Goal: Task Accomplishment & Management: Use online tool/utility

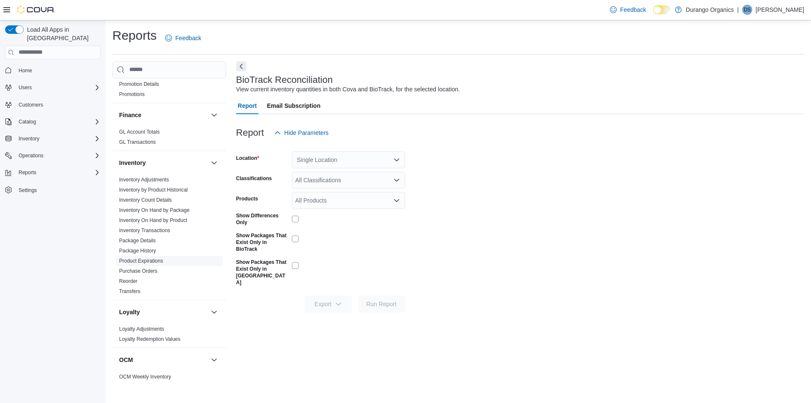
scroll to position [211, 0]
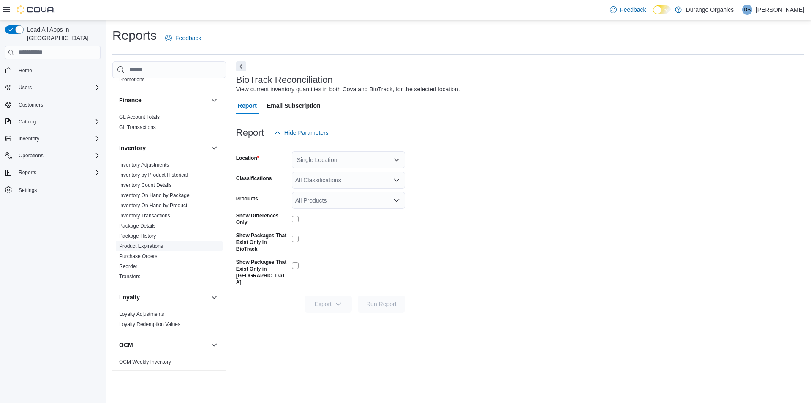
click at [131, 246] on link "Product Expirations" at bounding box center [141, 246] width 44 height 6
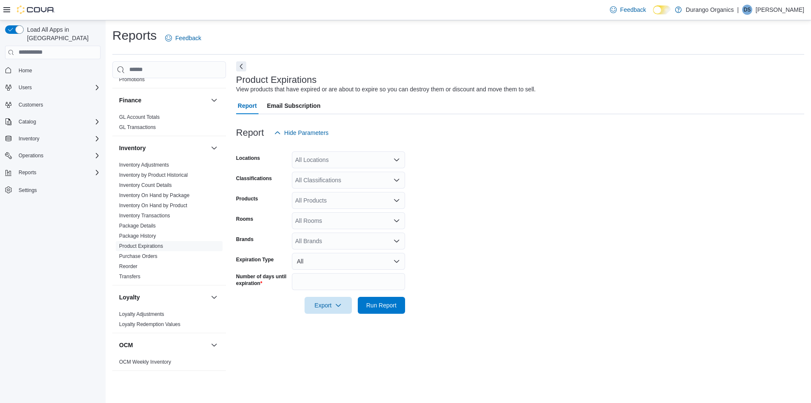
click at [355, 157] on div "All Locations" at bounding box center [348, 159] width 113 height 17
click at [315, 214] on span "[GEOGRAPHIC_DATA]" at bounding box center [341, 211] width 62 height 8
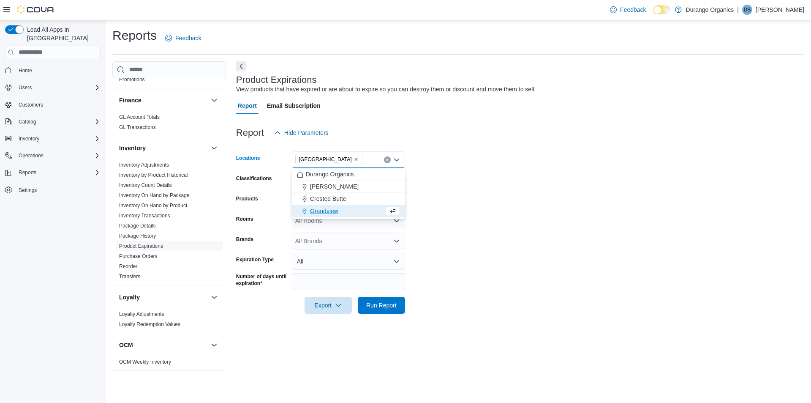
click at [460, 176] on form "Locations [GEOGRAPHIC_DATA] Combo box. Selected. [GEOGRAPHIC_DATA]. Press Backs…" at bounding box center [520, 227] width 568 height 172
click at [325, 185] on div "All Classifications" at bounding box center [348, 180] width 113 height 17
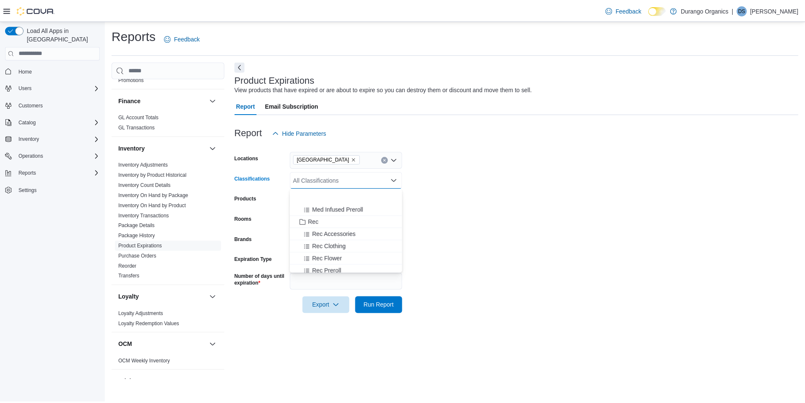
scroll to position [211, 0]
click at [559, 261] on form "Locations [GEOGRAPHIC_DATA] Classifications All Classifications Combo box. Sele…" at bounding box center [520, 227] width 568 height 172
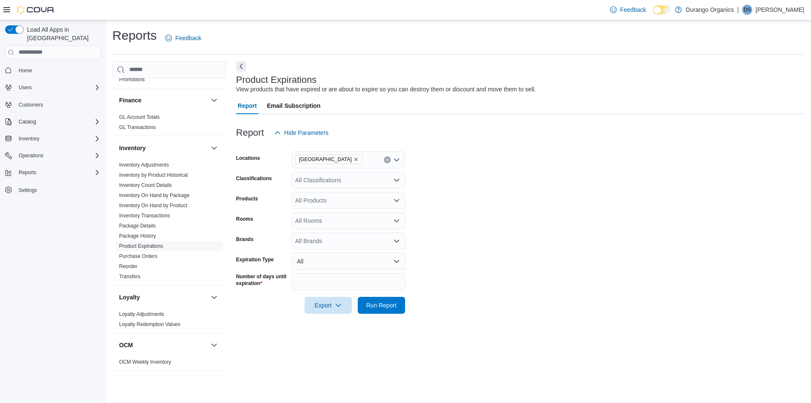
click at [308, 183] on div "All Classifications" at bounding box center [348, 180] width 113 height 17
click at [311, 208] on span "Medical" at bounding box center [320, 206] width 20 height 8
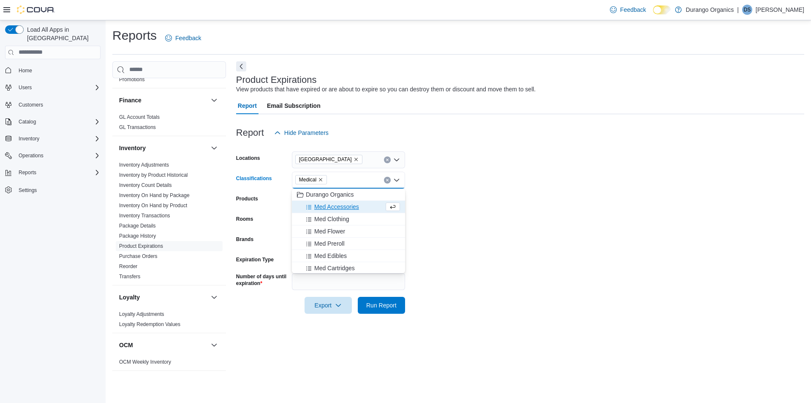
click at [453, 177] on form "Locations [GEOGRAPHIC_DATA] Classifications Medical Combo box. Selected. Medica…" at bounding box center [520, 227] width 568 height 172
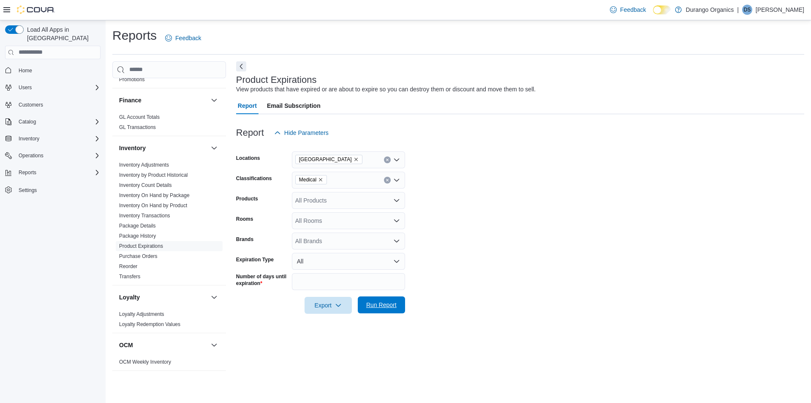
click at [381, 308] on span "Run Report" at bounding box center [381, 304] width 30 height 8
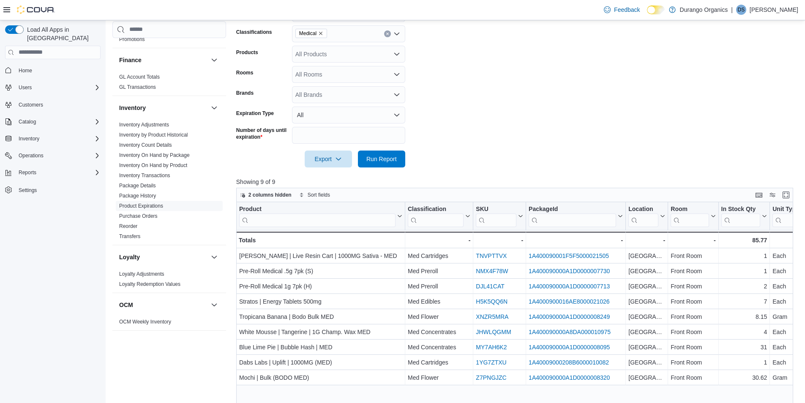
scroll to position [169, 0]
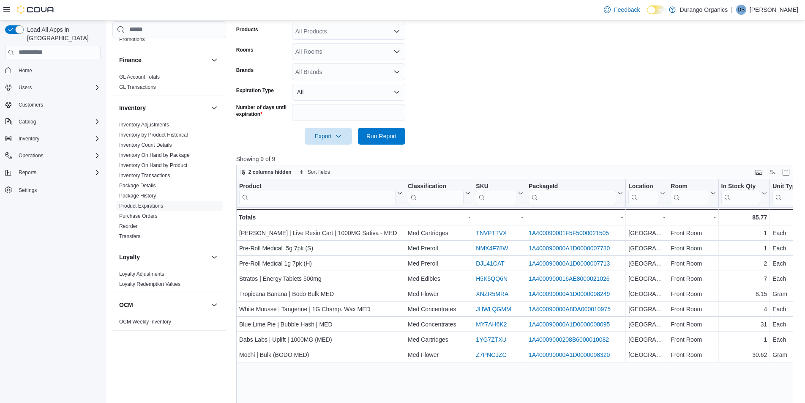
click at [499, 129] on form "Locations Durango Classifications Medical Products All Products Rooms All Rooms…" at bounding box center [517, 58] width 563 height 172
click at [325, 130] on span "Export" at bounding box center [328, 135] width 37 height 17
click at [345, 152] on span "Export to Excel" at bounding box center [330, 153] width 38 height 7
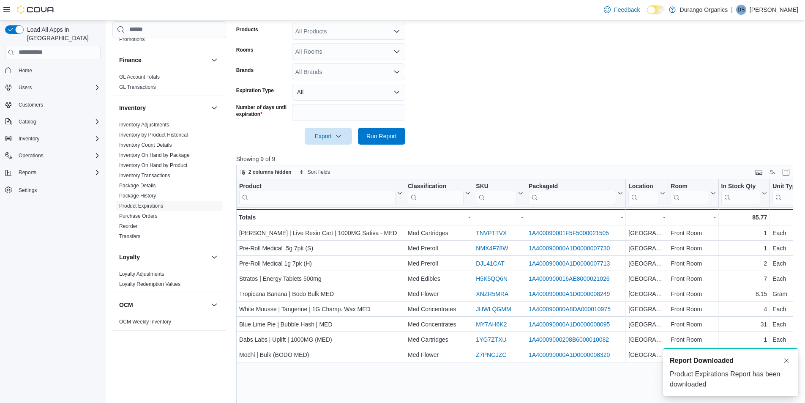
scroll to position [0, 0]
